Goal: Use online tool/utility: Utilize a website feature to perform a specific function

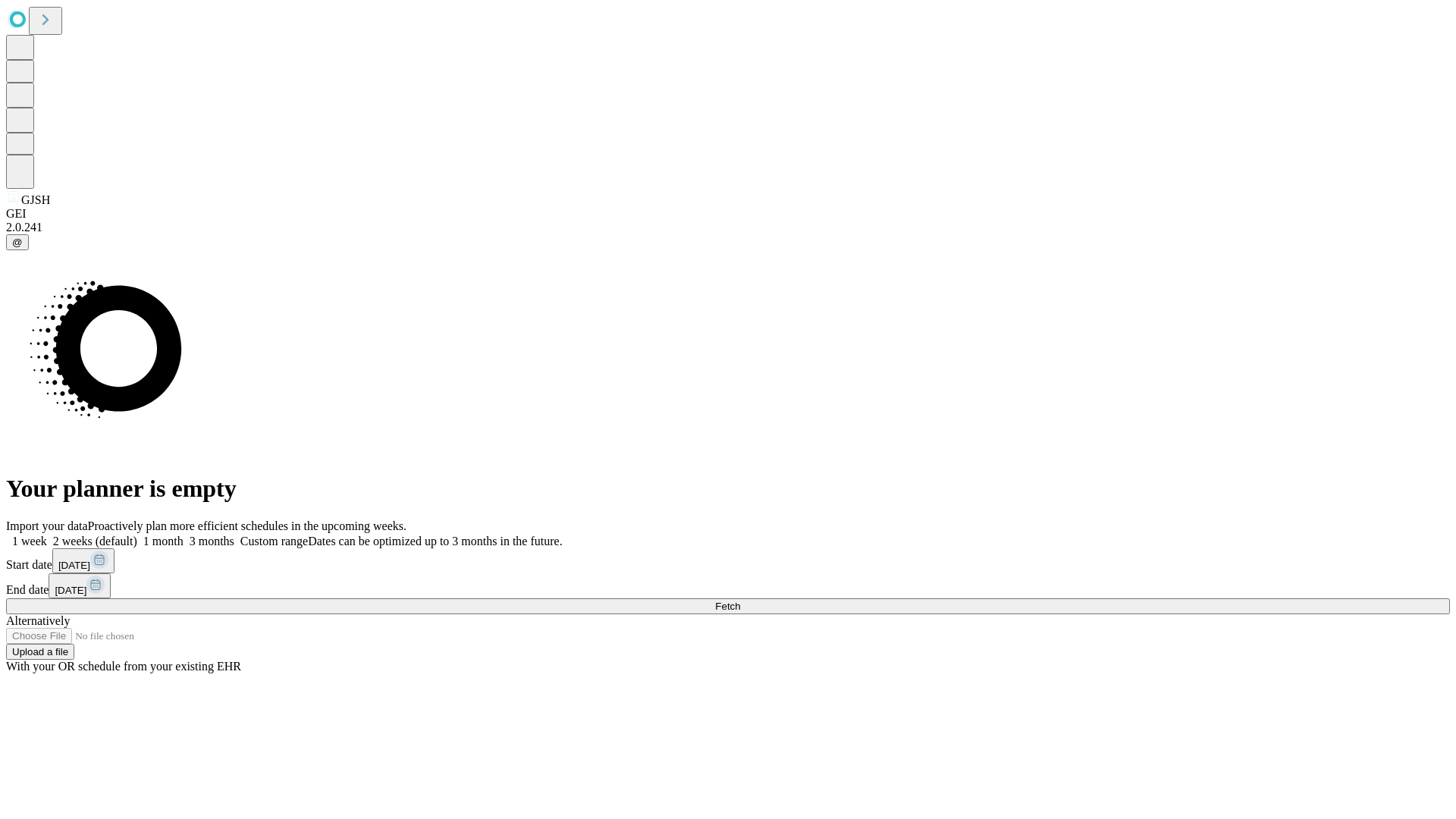
click at [740, 601] on span "Fetch" at bounding box center [728, 606] width 25 height 11
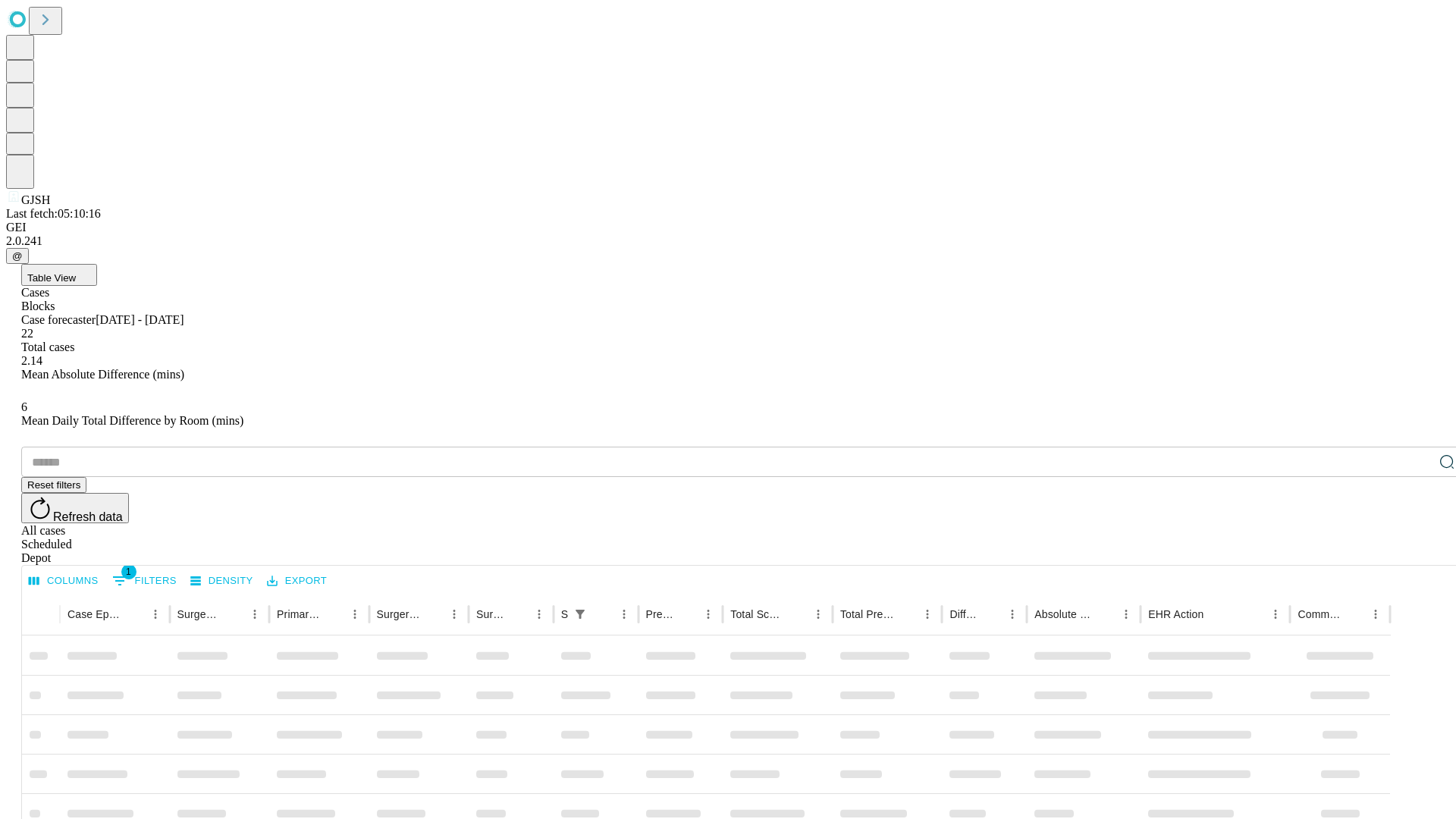
click at [76, 272] on span "Table View" at bounding box center [52, 277] width 48 height 11
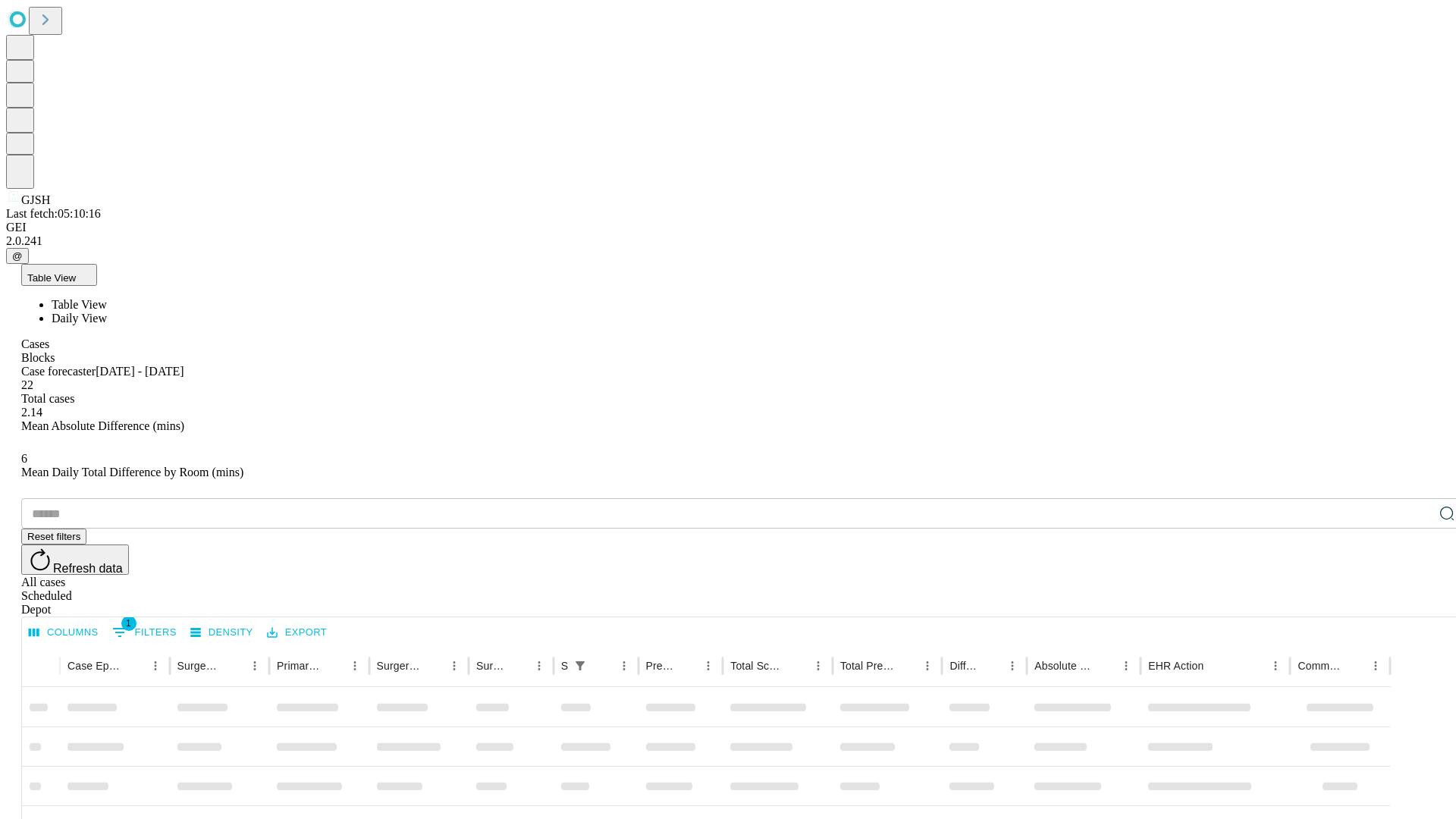
click at [107, 312] on span "Daily View" at bounding box center [80, 318] width 55 height 13
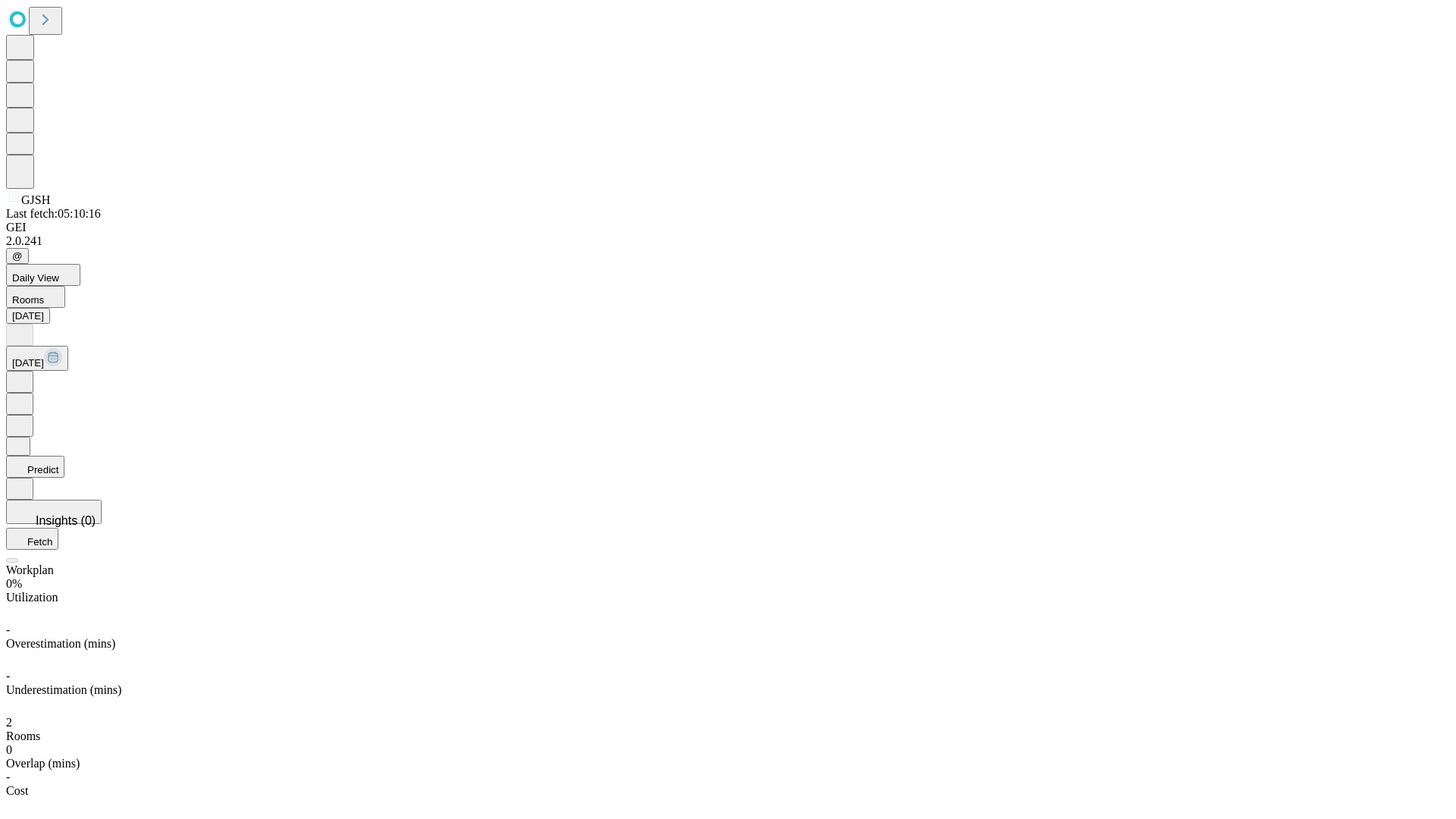
click at [65, 456] on button "Predict" at bounding box center [35, 467] width 58 height 22
